Goal: Task Accomplishment & Management: Manage account settings

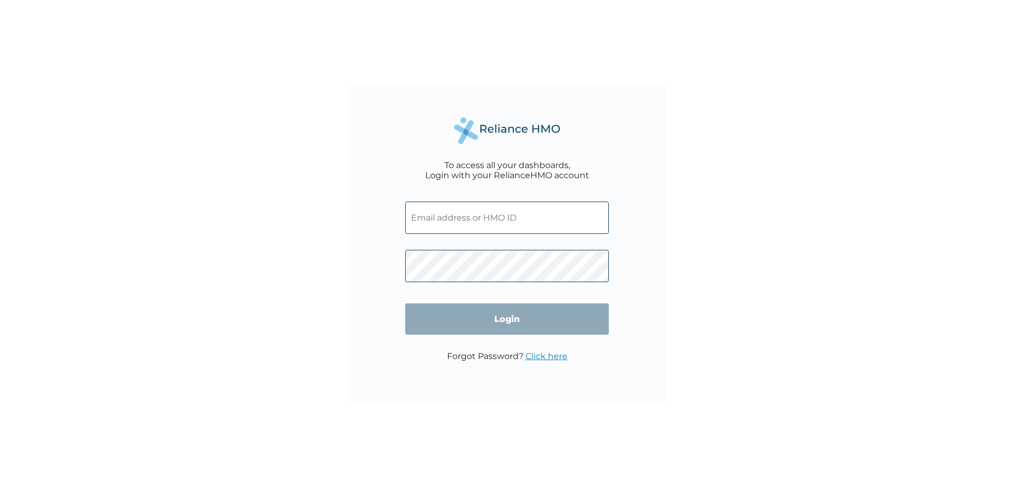
click at [449, 213] on input "text" at bounding box center [507, 217] width 204 height 32
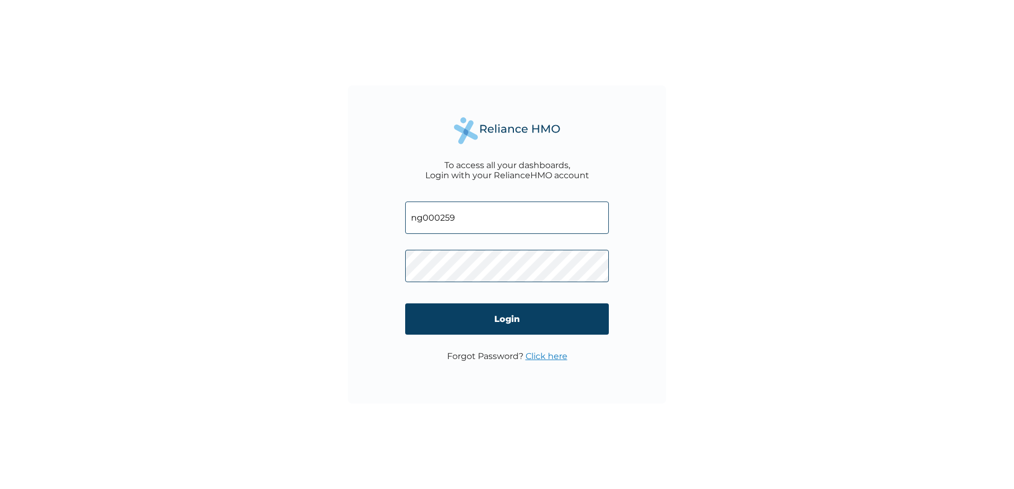
type input "ng000259"
click at [505, 325] on input "Login" at bounding box center [507, 318] width 204 height 31
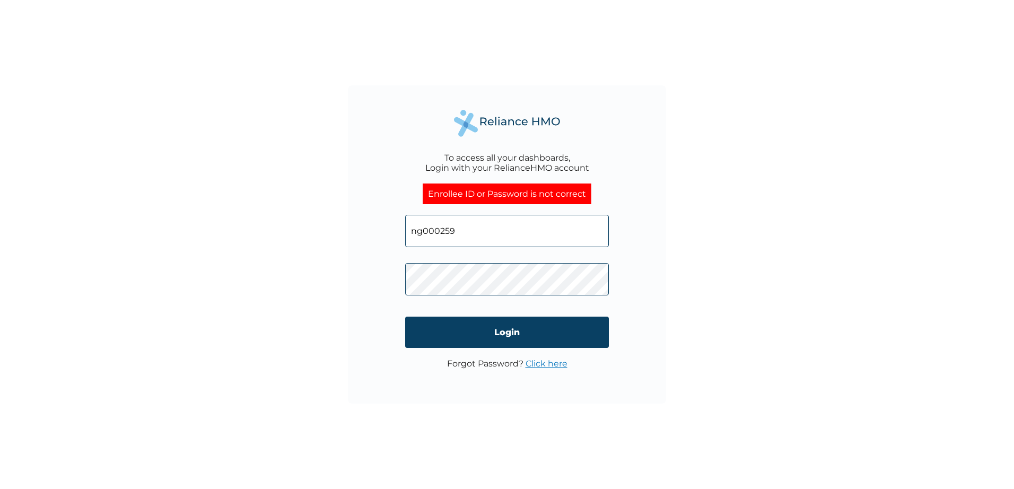
click at [370, 282] on div "To access all your dashboards, Login with your RelianceHMO account Enrollee ID …" at bounding box center [507, 244] width 318 height 318
click at [513, 330] on input "Login" at bounding box center [507, 332] width 204 height 31
click at [475, 233] on input "ng000259" at bounding box center [507, 231] width 204 height 32
click at [554, 363] on link "Click here" at bounding box center [546, 363] width 42 height 10
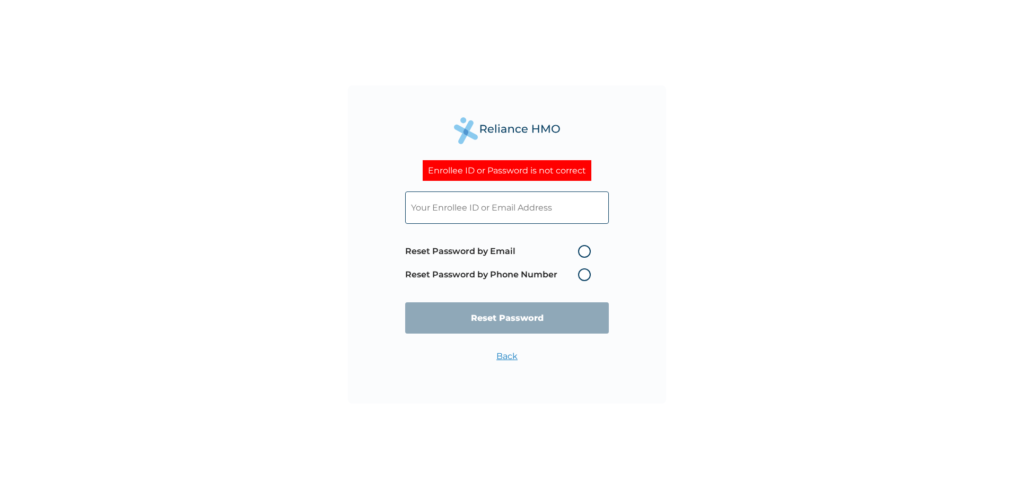
click at [513, 359] on link "Back" at bounding box center [506, 356] width 21 height 10
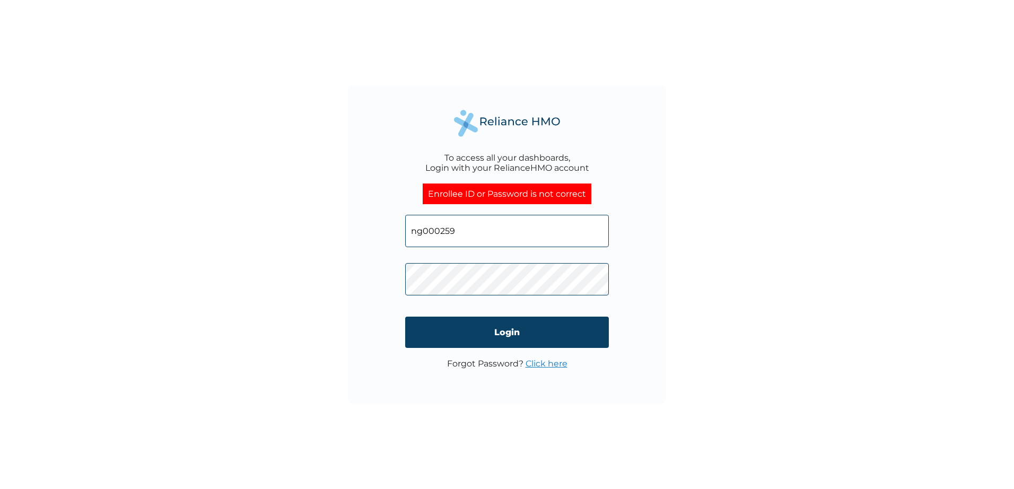
click at [471, 235] on input "ng000259" at bounding box center [507, 231] width 204 height 32
type input "n"
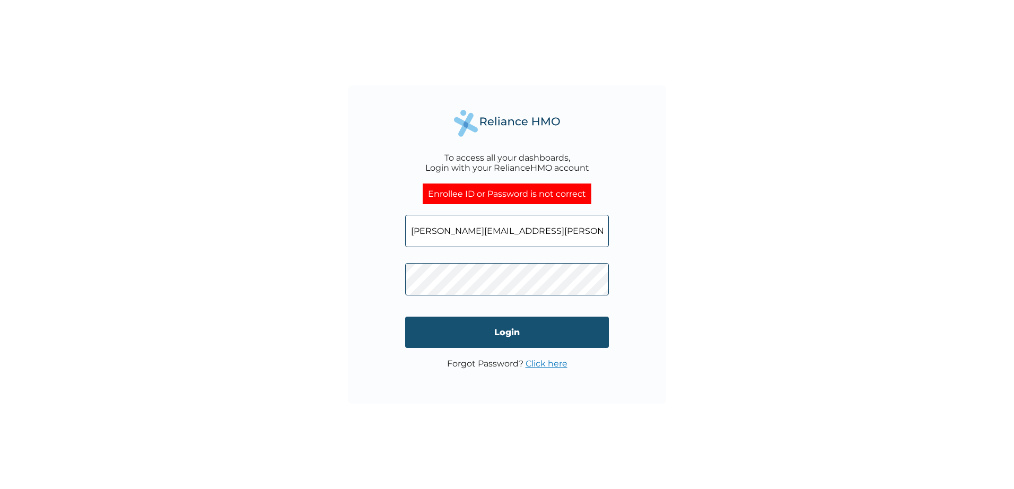
type input "[PERSON_NAME][EMAIL_ADDRESS][PERSON_NAME][DOMAIN_NAME]"
click at [507, 331] on input "Login" at bounding box center [507, 332] width 204 height 31
click at [498, 333] on input "Login" at bounding box center [507, 332] width 204 height 31
click at [507, 332] on input "Login" at bounding box center [507, 332] width 204 height 31
click at [544, 362] on link "Click here" at bounding box center [546, 363] width 42 height 10
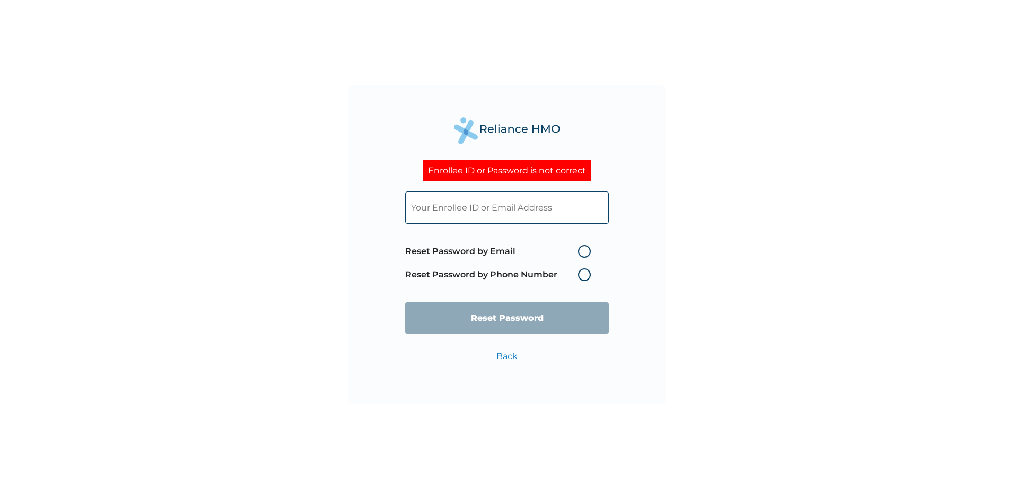
click at [490, 206] on input "text" at bounding box center [507, 207] width 204 height 32
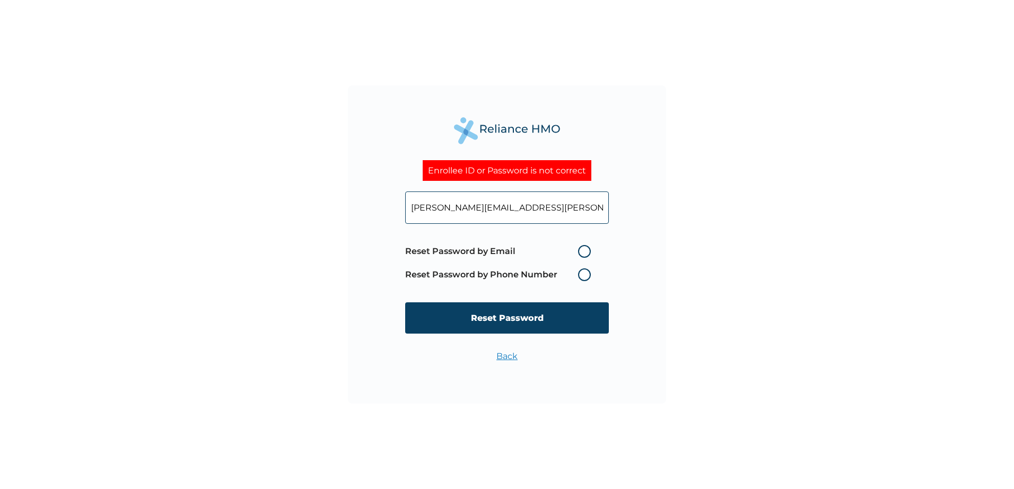
type input "[PERSON_NAME][EMAIL_ADDRESS][PERSON_NAME][DOMAIN_NAME]"
click at [583, 250] on label "Reset Password by Email" at bounding box center [500, 251] width 191 height 13
click at [580, 250] on input "Reset Password by Email" at bounding box center [571, 251] width 17 height 17
radio input "true"
click at [533, 322] on input "Reset Password" at bounding box center [507, 317] width 204 height 31
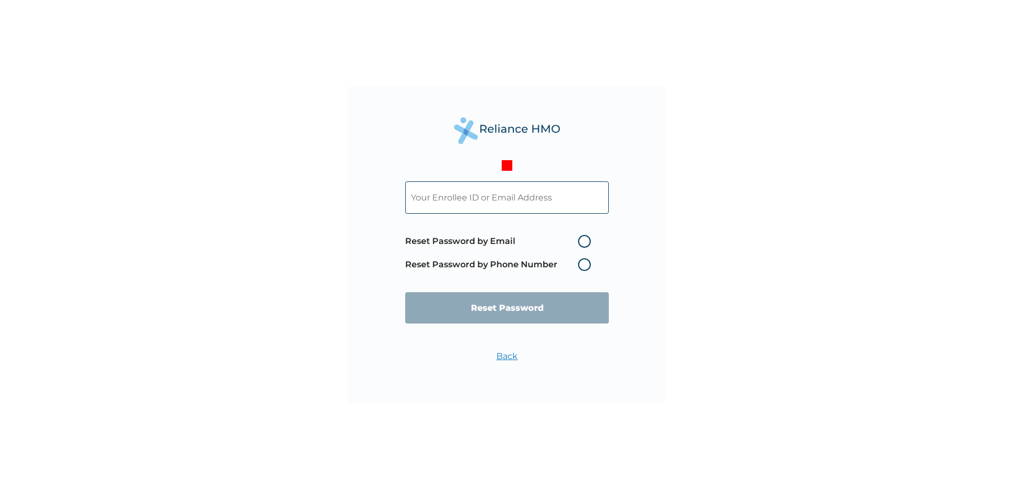
click at [475, 199] on input "text" at bounding box center [507, 197] width 204 height 32
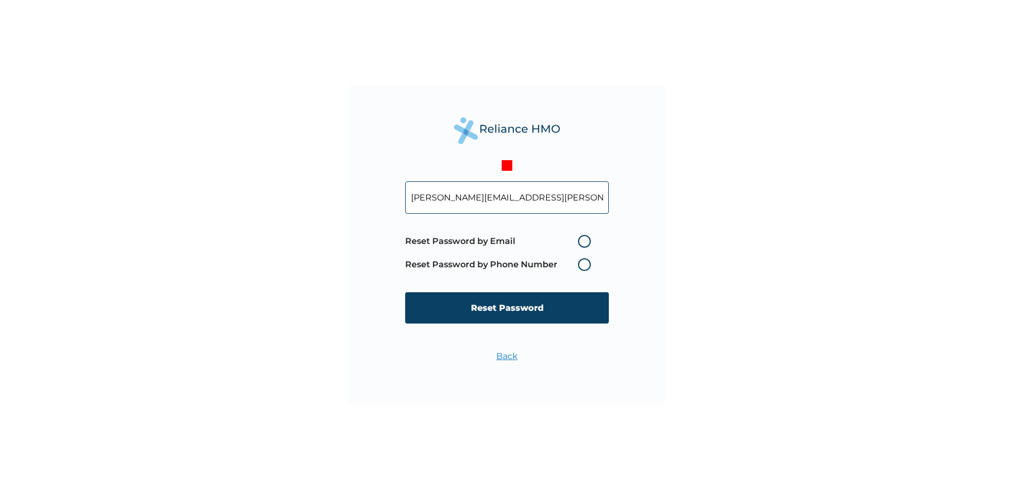
type input "[PERSON_NAME][EMAIL_ADDRESS][PERSON_NAME][DOMAIN_NAME]"
click at [584, 263] on label "Reset Password by Phone Number" at bounding box center [500, 264] width 191 height 13
click at [580, 262] on label "Reset Password by Phone Number" at bounding box center [500, 264] width 191 height 13
click at [585, 239] on label "Reset Password by Email" at bounding box center [500, 241] width 191 height 13
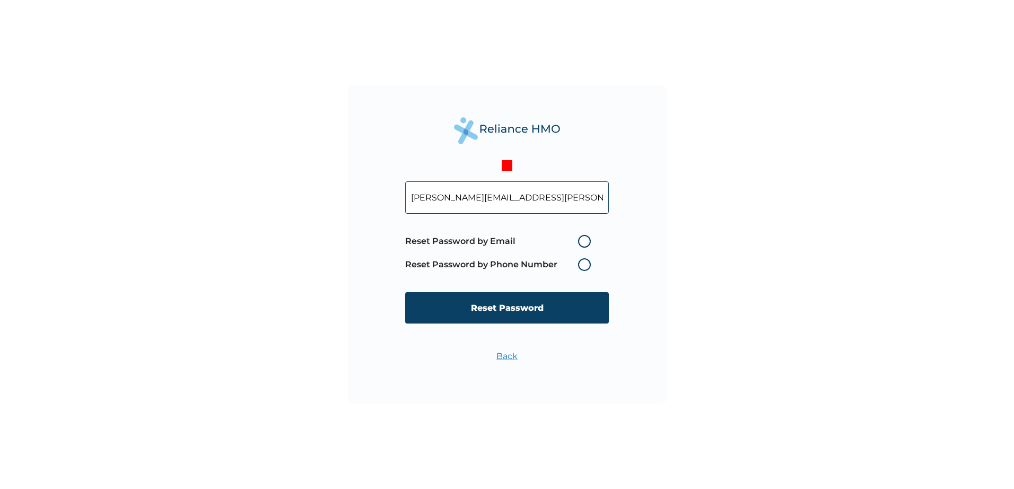
click at [580, 239] on input "Reset Password by Email" at bounding box center [571, 241] width 17 height 17
radio input "true"
click at [580, 265] on label "Reset Password by Phone Number" at bounding box center [500, 264] width 191 height 13
click at [586, 244] on label "Reset Password by Email" at bounding box center [500, 241] width 191 height 13
click at [580, 244] on input "Reset Password by Email" at bounding box center [571, 241] width 17 height 17
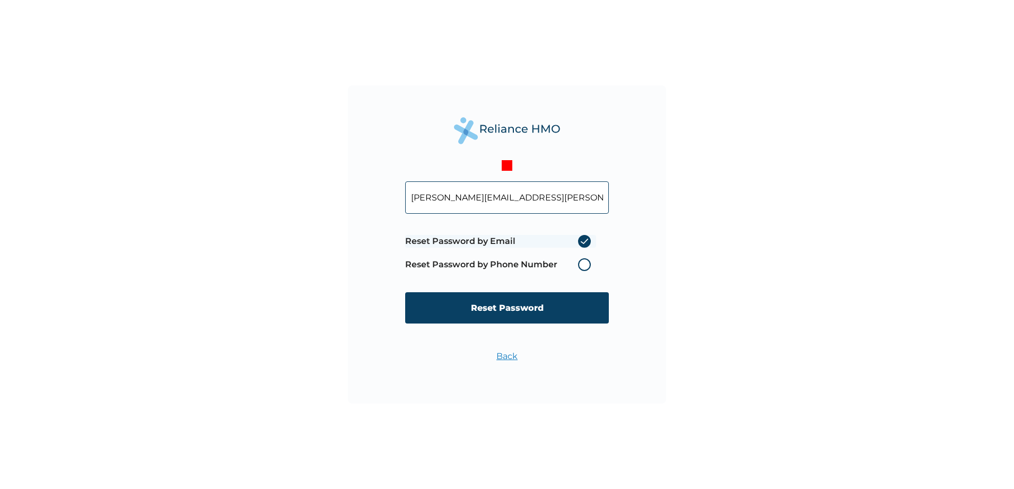
click at [587, 239] on label "Reset Password by Email" at bounding box center [500, 241] width 191 height 13
click at [580, 239] on input "Reset Password by Email" at bounding box center [571, 241] width 17 height 17
click at [577, 262] on label "Reset Password by Phone Number" at bounding box center [500, 264] width 191 height 13
click at [515, 303] on input "Reset Password" at bounding box center [507, 307] width 204 height 31
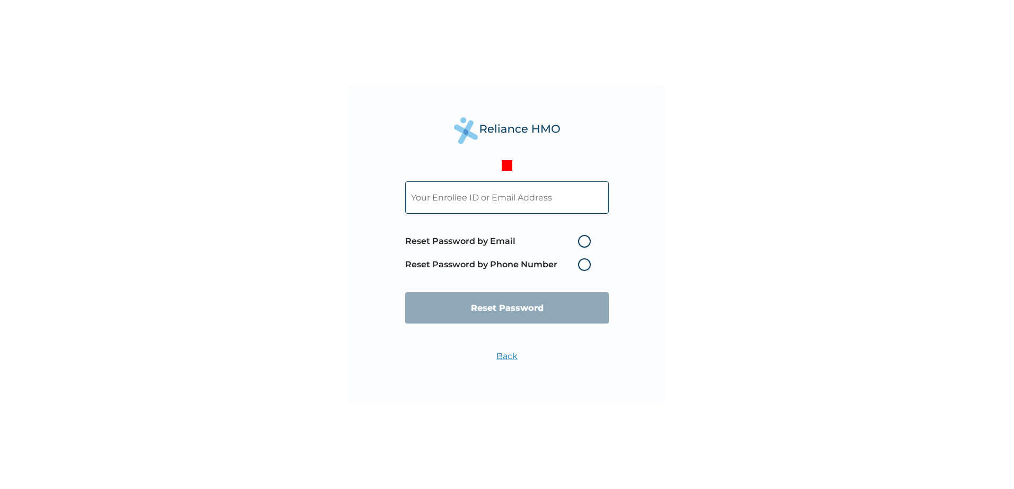
click at [501, 360] on link "Back" at bounding box center [506, 356] width 21 height 10
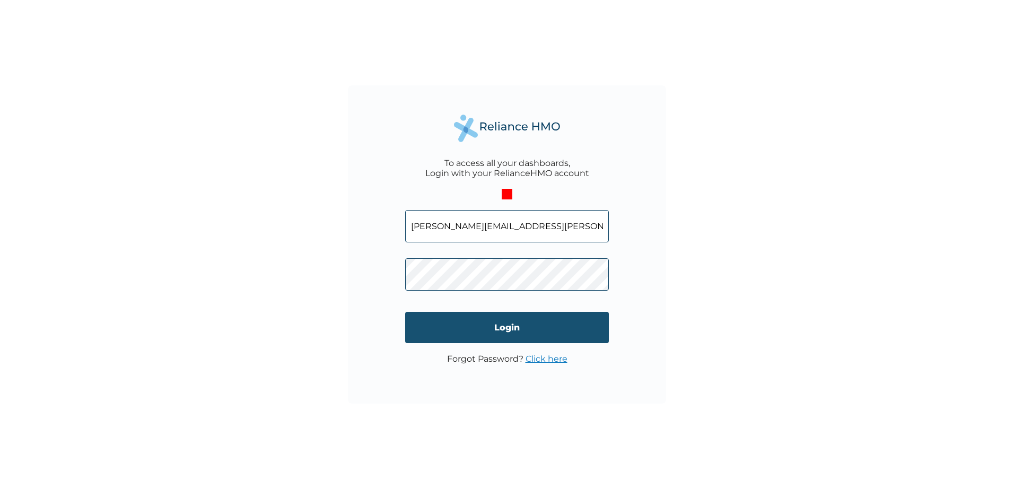
click at [506, 323] on input "Login" at bounding box center [507, 327] width 204 height 31
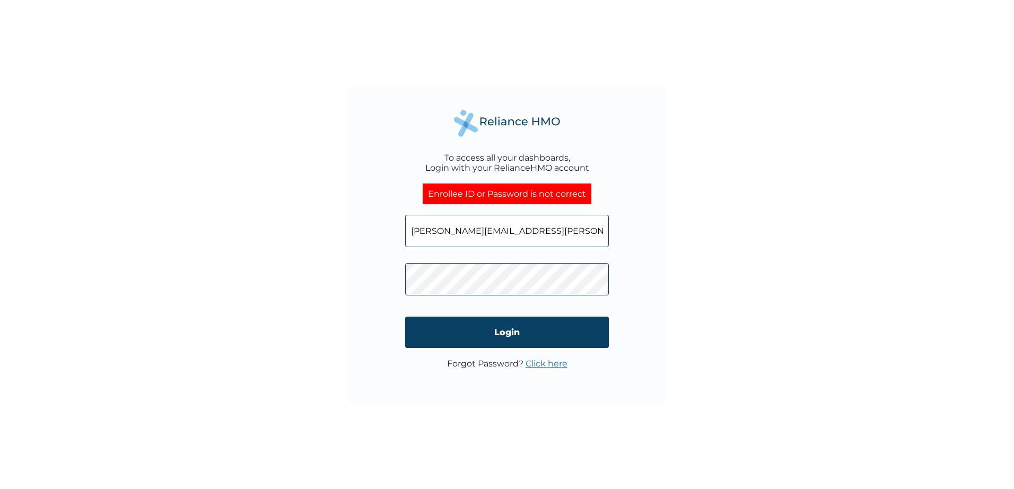
click at [538, 363] on link "Click here" at bounding box center [546, 363] width 42 height 10
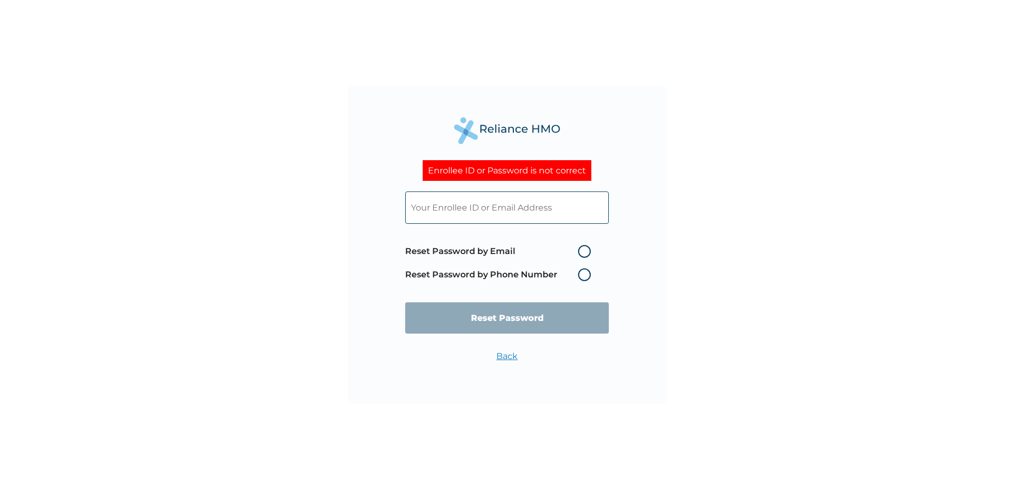
click at [584, 252] on label "Reset Password by Email" at bounding box center [500, 251] width 191 height 13
click at [580, 252] on input "Reset Password by Email" at bounding box center [571, 251] width 17 height 17
radio input "true"
